Goal: Go to known website: Access a specific website the user already knows

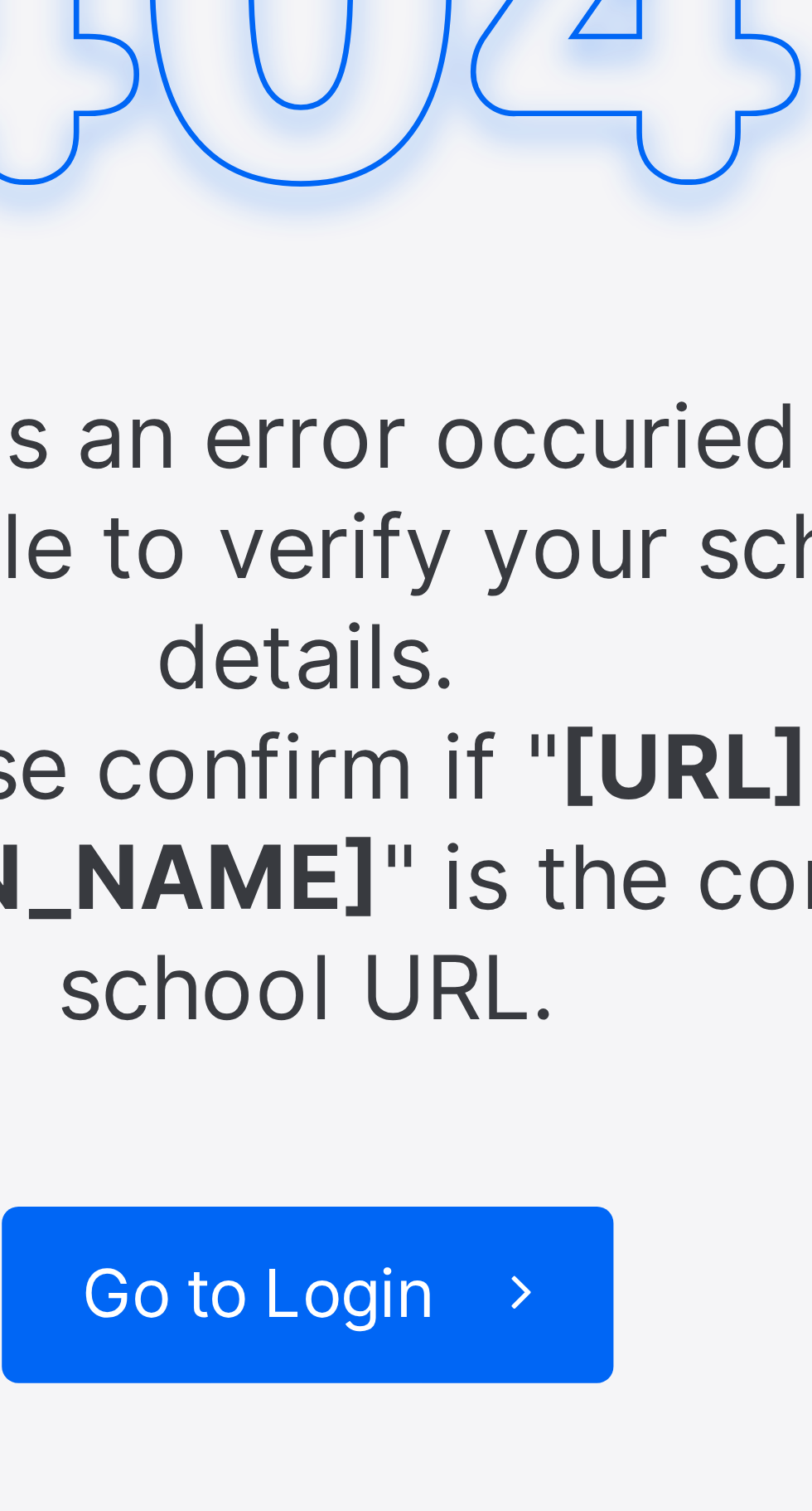
click at [442, 446] on icon at bounding box center [439, 451] width 13 height 11
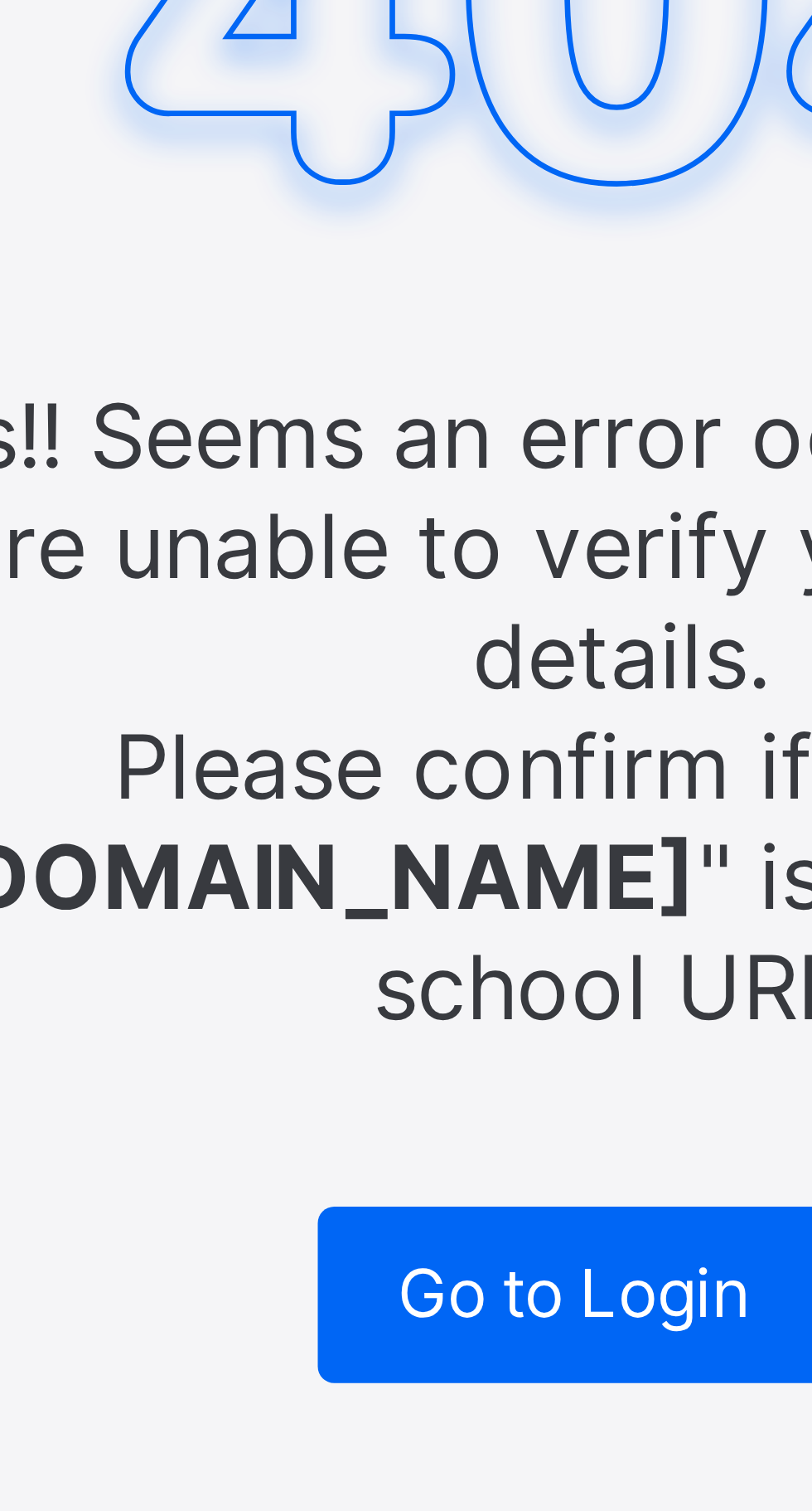
click at [388, 445] on span "Go to Login" at bounding box center [400, 451] width 53 height 13
